Goal: Use online tool/utility: Utilize a website feature to perform a specific function

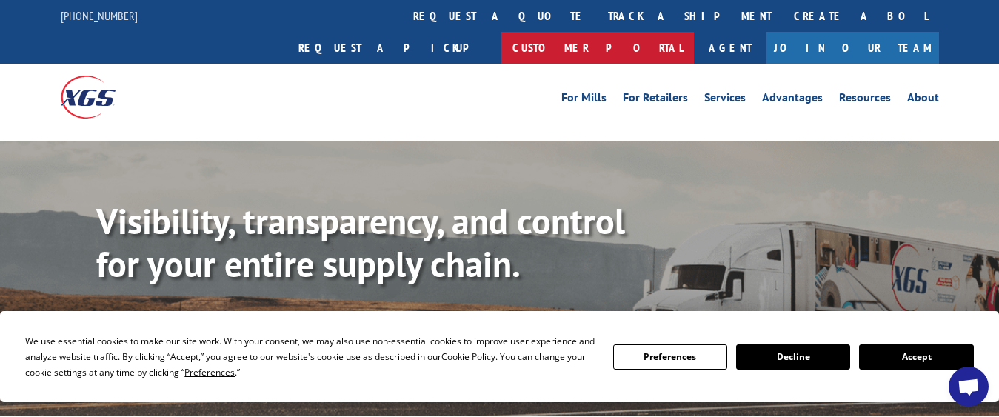
click at [694, 32] on link "Customer Portal" at bounding box center [597, 48] width 193 height 32
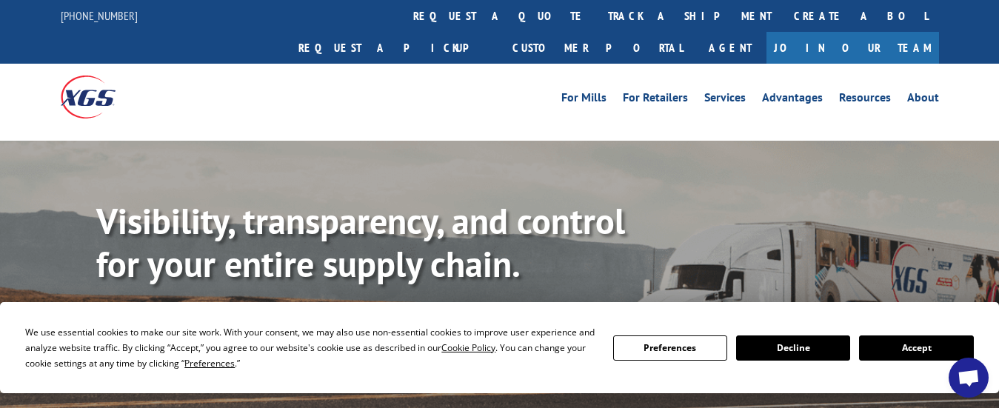
click at [325, 316] on link "Calculate transit time" at bounding box center [337, 332] width 180 height 32
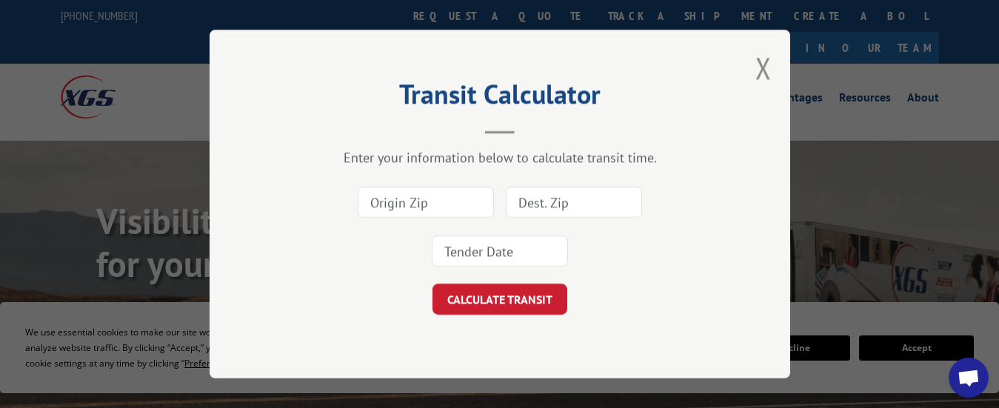
click at [372, 200] on input at bounding box center [426, 202] width 136 height 31
type input "30721"
click at [527, 208] on input at bounding box center [574, 202] width 136 height 31
type input "94945"
click at [478, 254] on input at bounding box center [500, 250] width 136 height 31
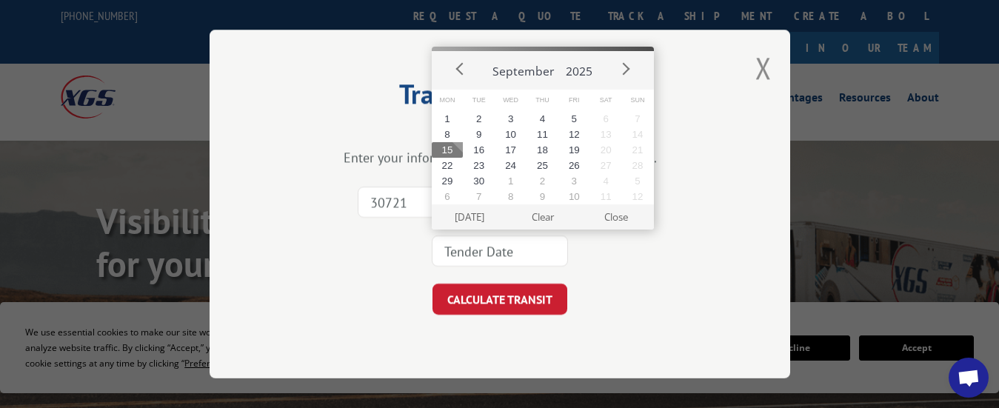
click at [441, 149] on button "15" at bounding box center [448, 150] width 32 height 16
type input "[DATE]"
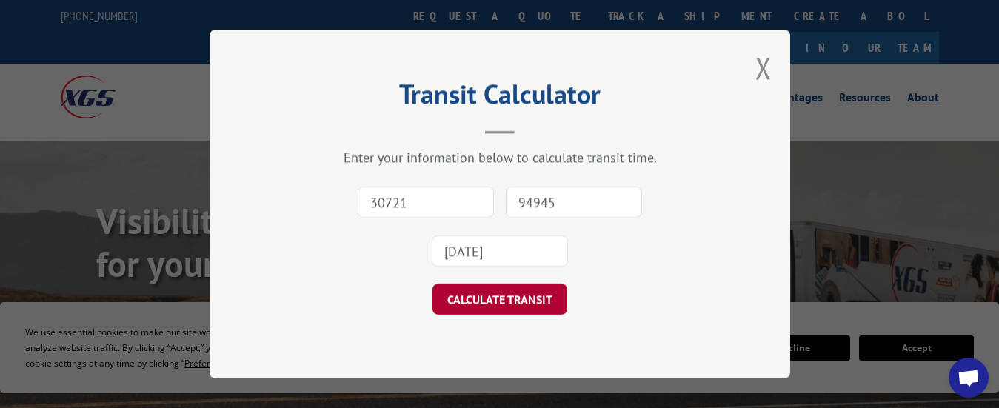
click at [477, 295] on button "CALCULATE TRANSIT" at bounding box center [499, 299] width 135 height 31
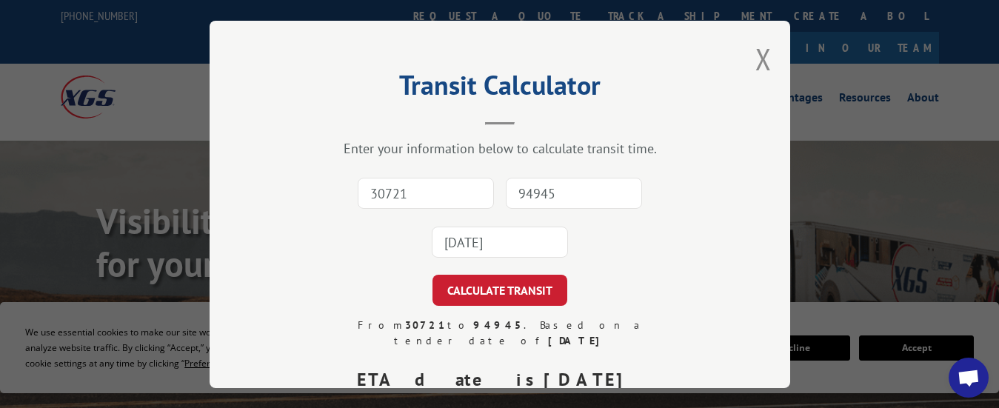
click at [449, 235] on input "[DATE]" at bounding box center [500, 242] width 136 height 31
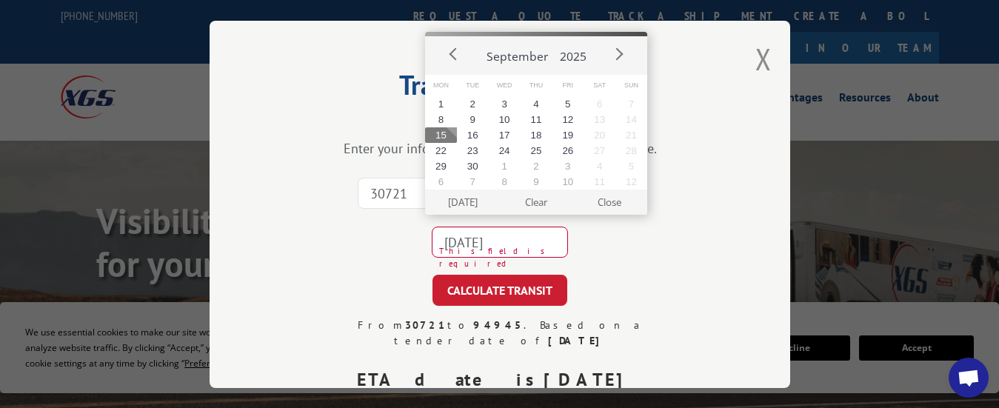
click at [436, 133] on button "15" at bounding box center [441, 135] width 32 height 16
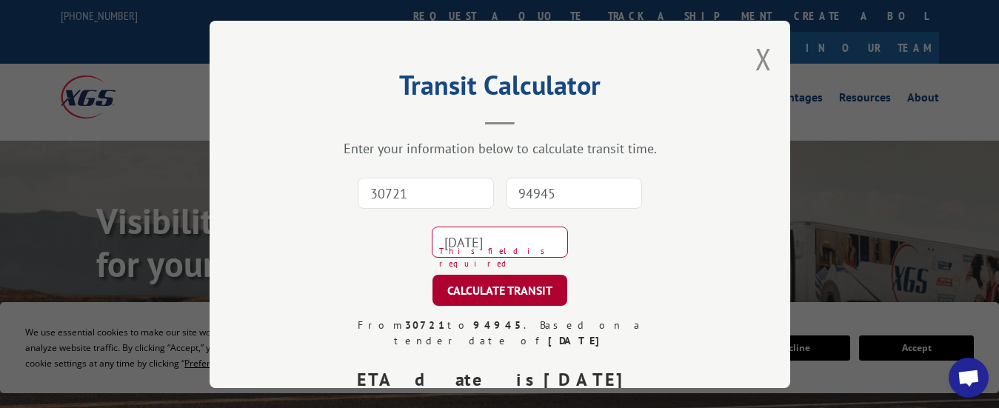
click at [488, 281] on button "CALCULATE TRANSIT" at bounding box center [499, 290] width 135 height 31
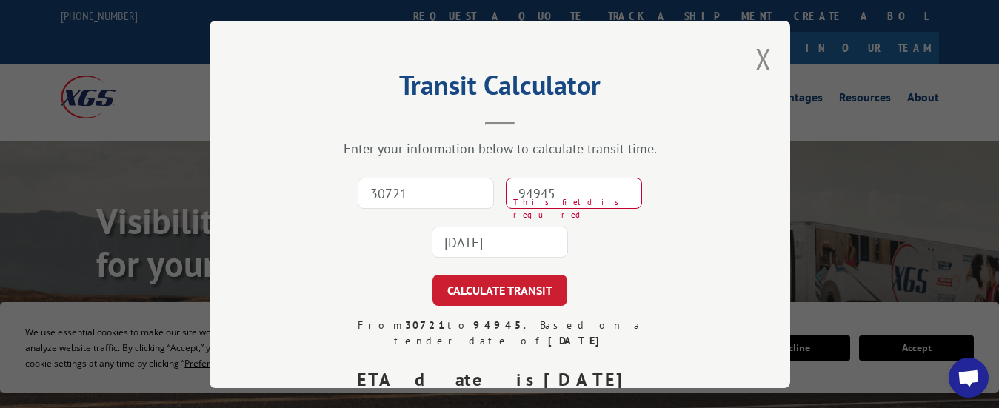
type input "30721"
click at [533, 184] on input "94945" at bounding box center [574, 193] width 136 height 31
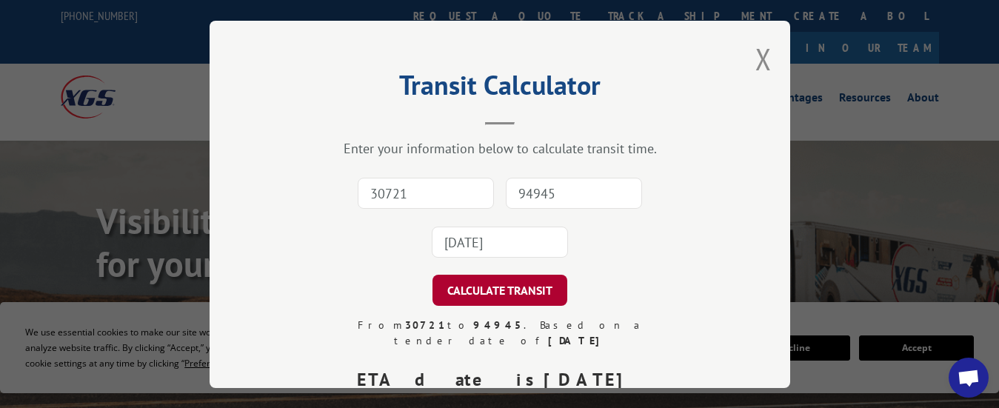
type input "94945"
click at [516, 282] on button "CALCULATE TRANSIT" at bounding box center [499, 290] width 135 height 31
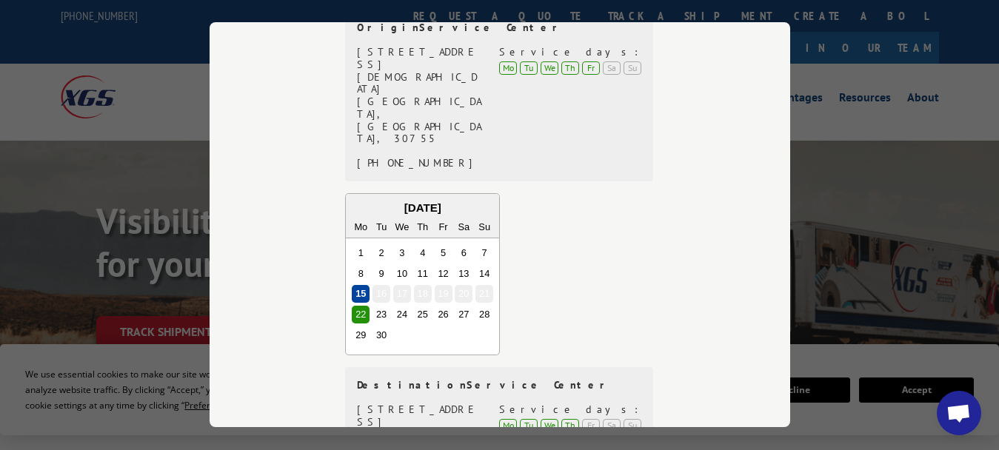
scroll to position [547, 0]
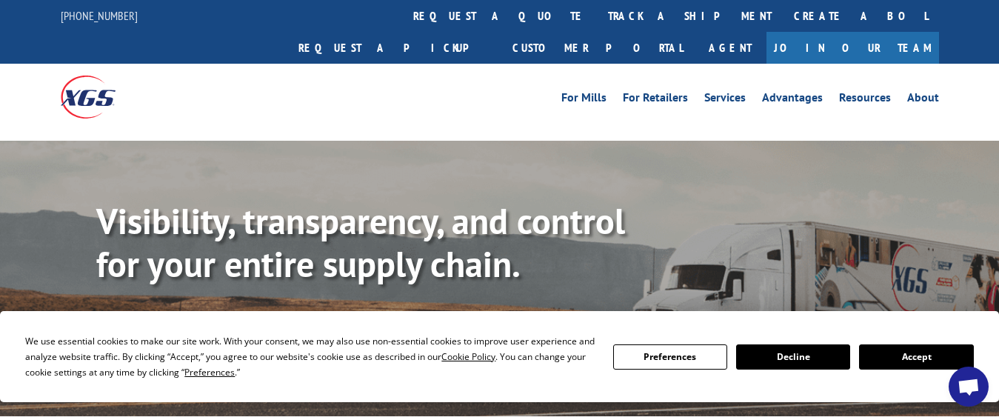
click at [355, 316] on link "Calculate transit time" at bounding box center [337, 332] width 180 height 32
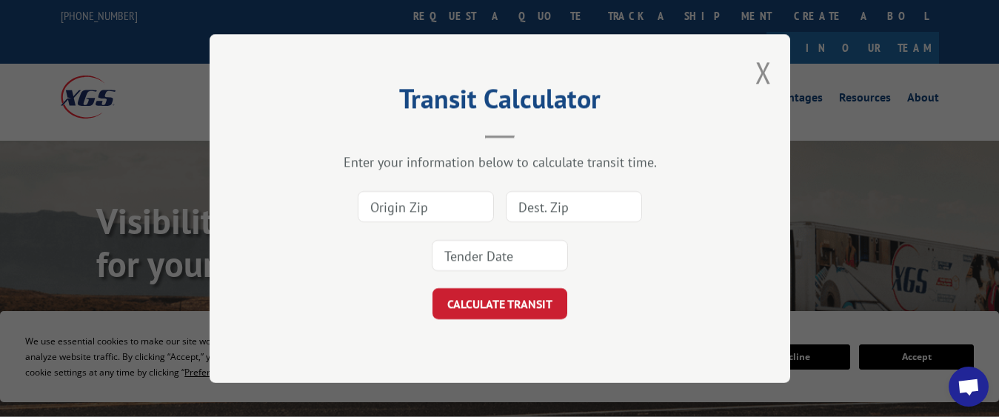
click at [542, 207] on input at bounding box center [574, 206] width 136 height 31
type input "50266"
click at [415, 209] on input at bounding box center [426, 206] width 136 height 31
type input "30721"
click at [315, 277] on div "30721 50266" at bounding box center [500, 231] width 432 height 98
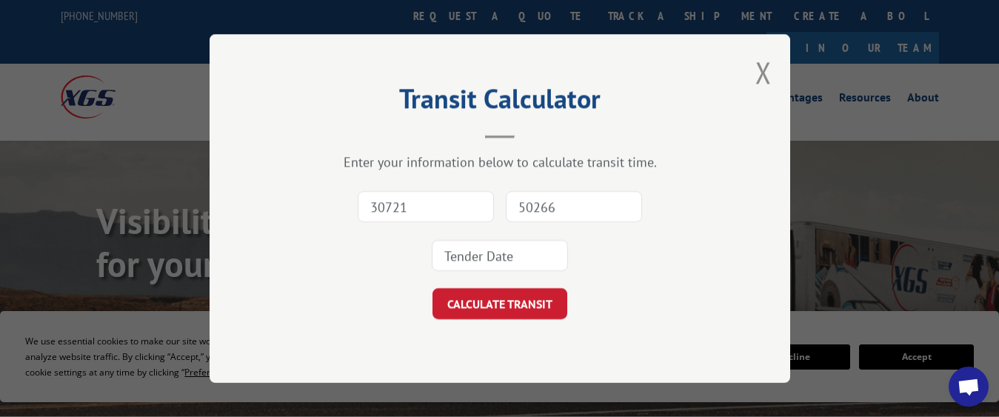
click at [492, 255] on input at bounding box center [500, 255] width 136 height 31
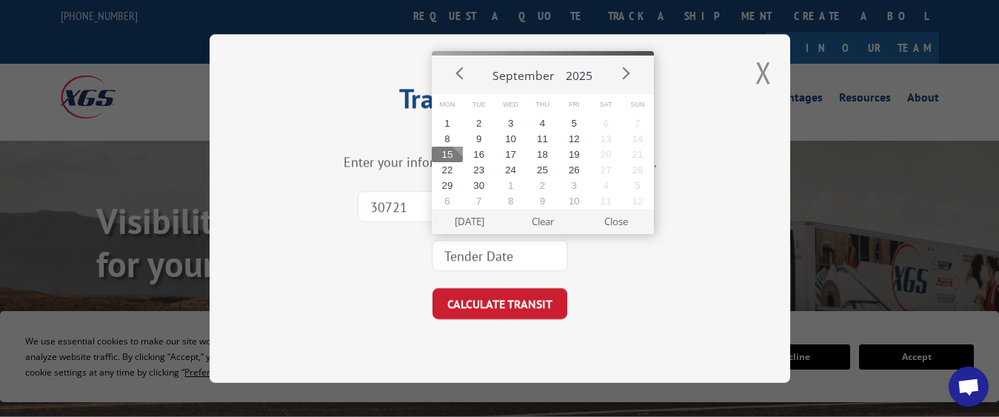
click at [452, 152] on button "15" at bounding box center [448, 155] width 32 height 16
type input "[DATE]"
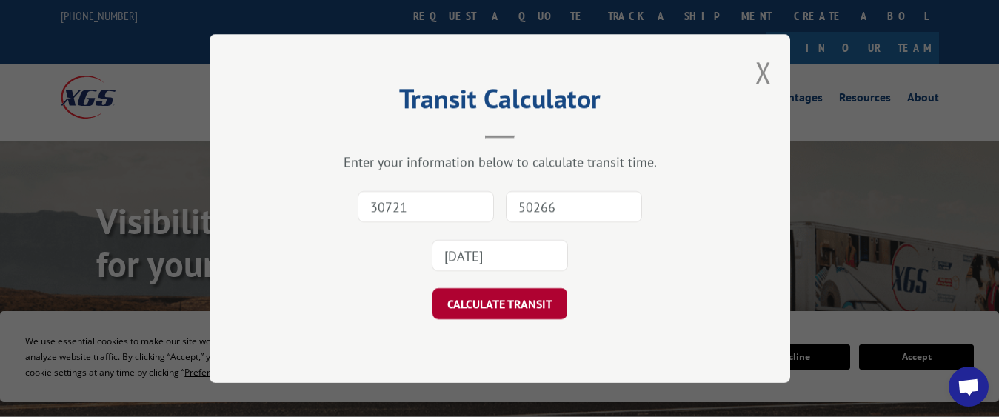
click at [505, 295] on button "CALCULATE TRANSIT" at bounding box center [499, 303] width 135 height 31
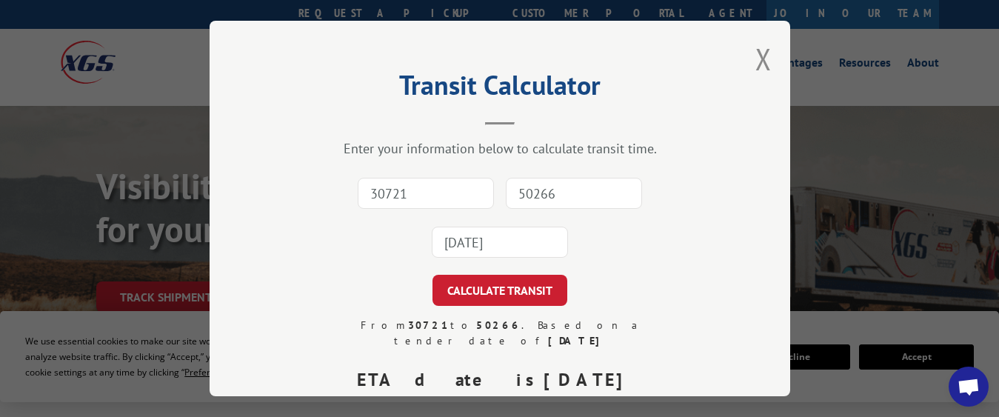
scroll to position [34, 0]
click at [762, 47] on button "Close modal" at bounding box center [763, 58] width 16 height 39
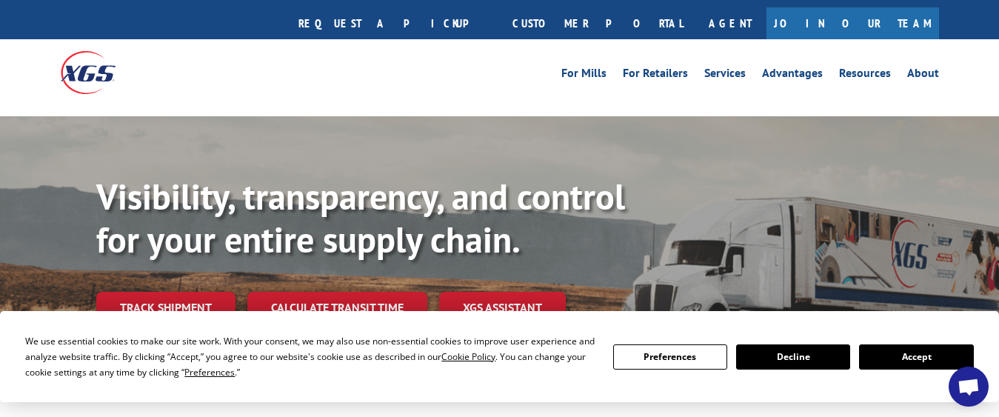
scroll to position [0, 0]
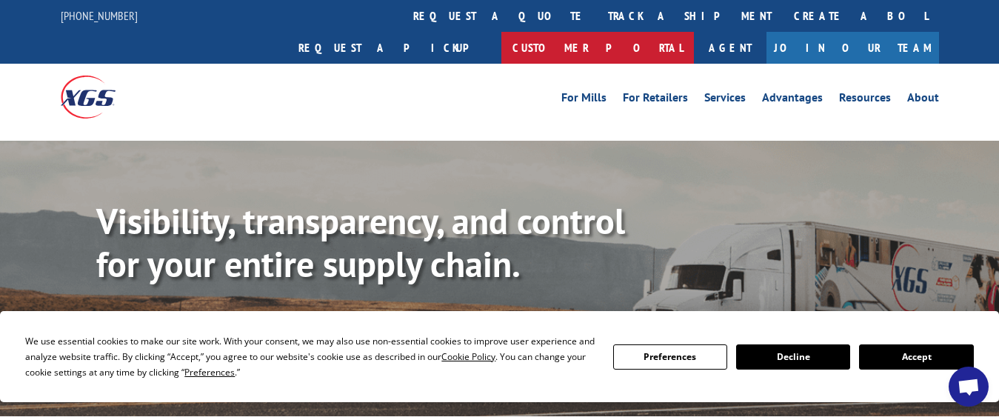
click at [694, 32] on link "Customer Portal" at bounding box center [597, 48] width 193 height 32
